Goal: Transaction & Acquisition: Purchase product/service

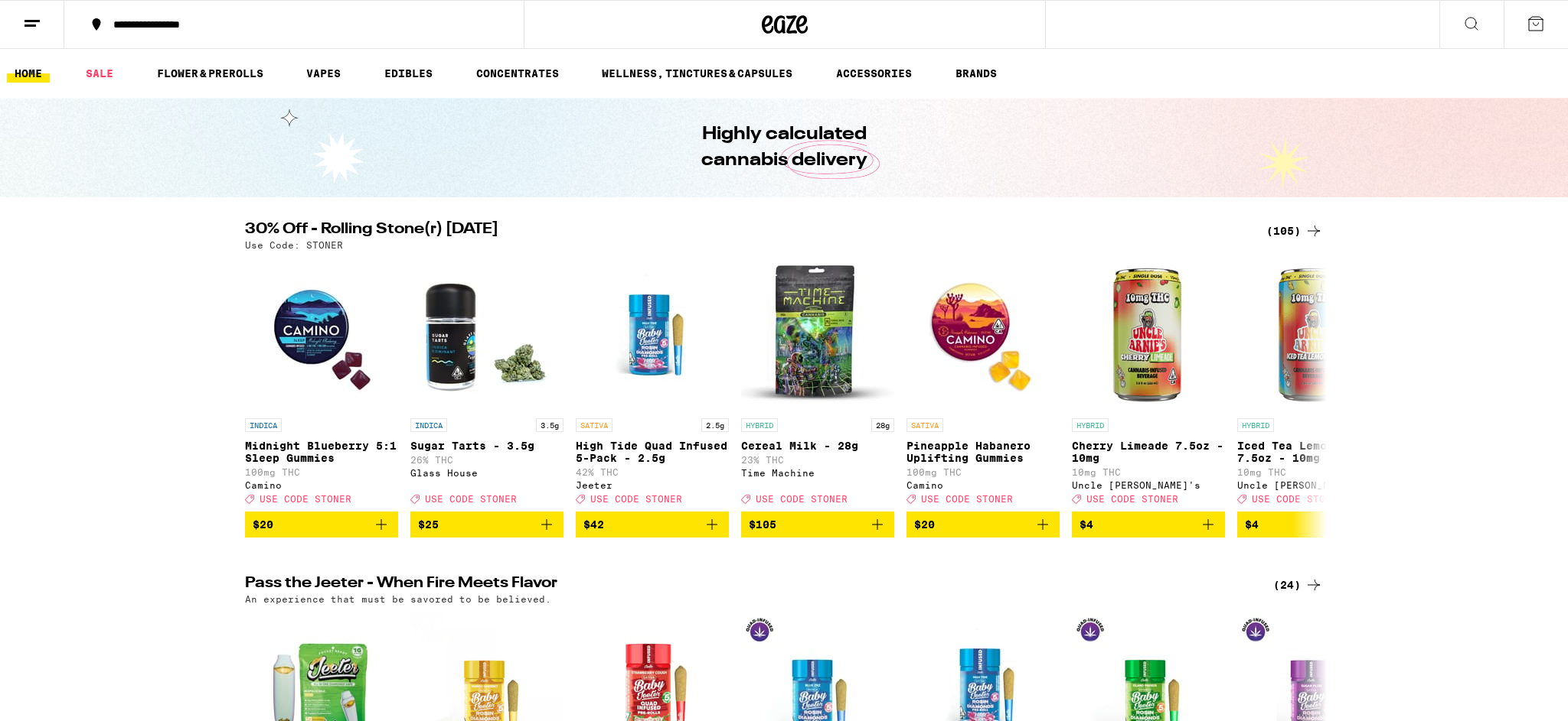
click at [1491, 29] on button at bounding box center [1471, 24] width 64 height 48
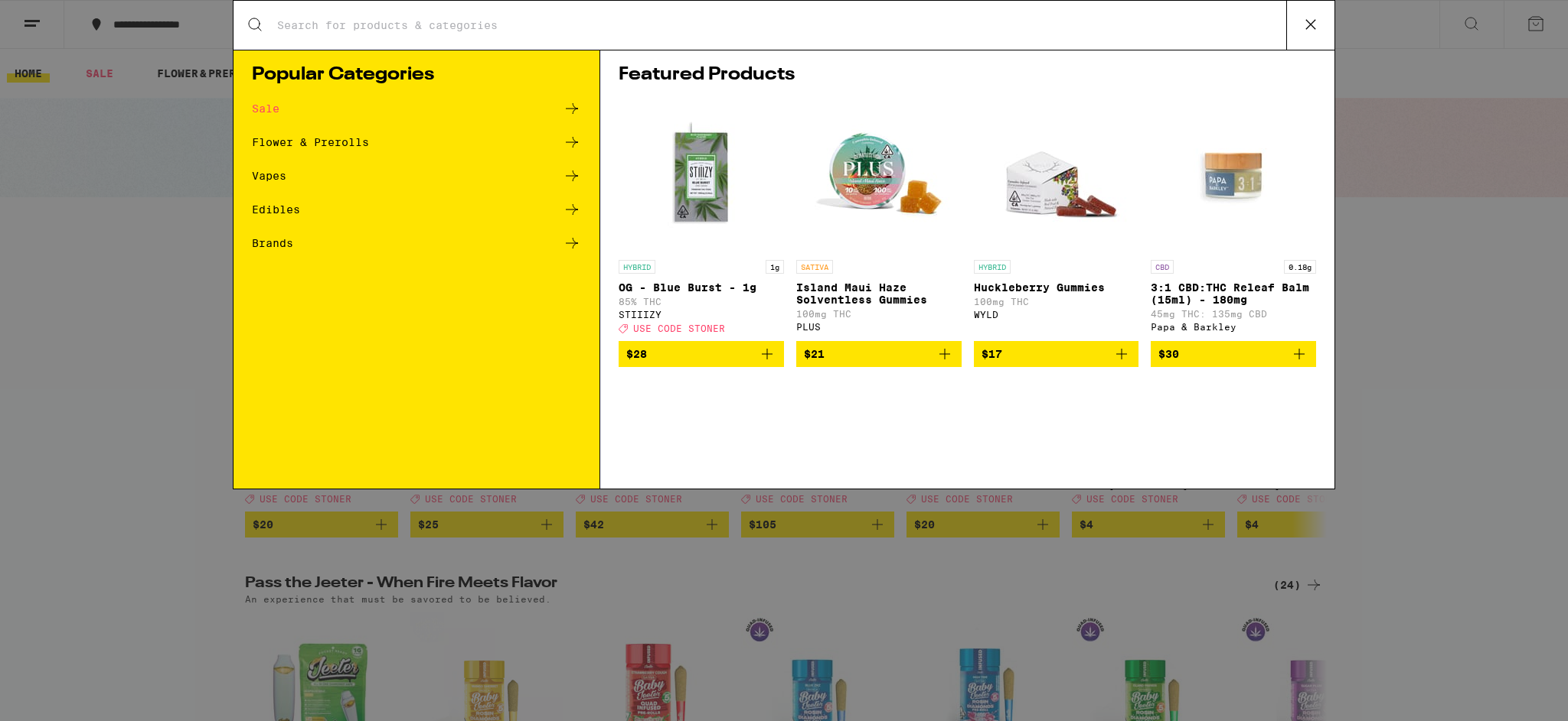
click at [500, 25] on input "Search for Products" at bounding box center [781, 25] width 1010 height 14
type input "garlic starship"
